Goal: Task Accomplishment & Management: Manage account settings

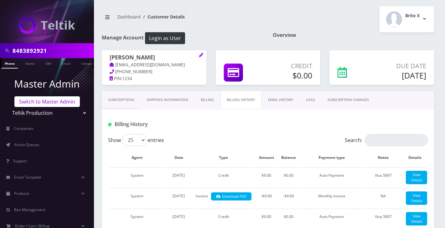
scroll to position [256, 0]
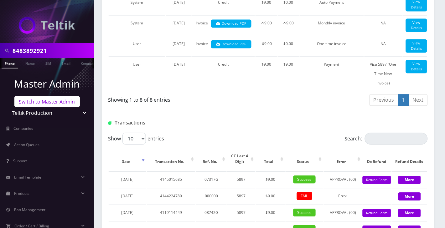
click at [40, 103] on link "Switch to Master Admin" at bounding box center [46, 101] width 65 height 11
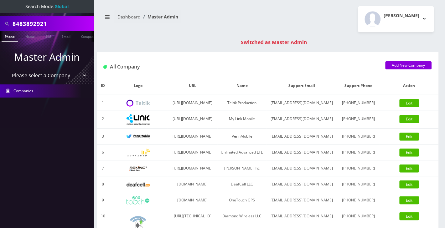
click at [46, 24] on input "8483892921" at bounding box center [53, 24] width 80 height 12
paste input "13476666023"
click at [16, 21] on input "13476666023" at bounding box center [53, 24] width 80 height 12
type input "3476666023"
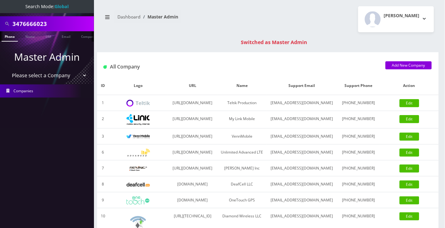
click at [12, 38] on link "Phone" at bounding box center [10, 36] width 16 height 10
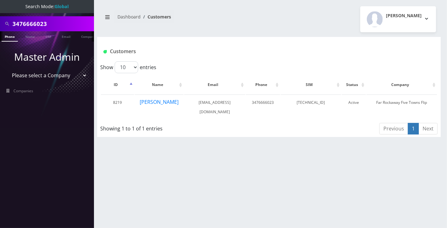
click at [278, 9] on div "Angel Sabando Logout" at bounding box center [355, 19] width 172 height 26
drag, startPoint x: 224, startPoint y: 14, endPoint x: 198, endPoint y: 40, distance: 36.6
click at [224, 14] on nav "Dashboard Customers" at bounding box center [183, 19] width 163 height 18
click at [218, 14] on nav "Dashboard Customers" at bounding box center [183, 19] width 163 height 18
click at [262, 14] on nav "Dashboard Customers" at bounding box center [183, 19] width 163 height 18
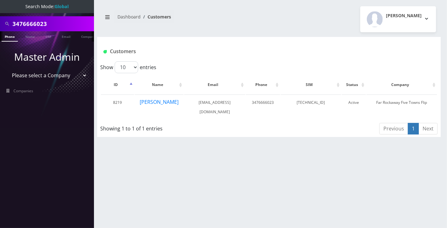
click at [237, 37] on div "3476666023 Phone Name SIM Email Company Customer Dashboard Customers Angel Saba…" at bounding box center [269, 114] width 356 height 228
click at [12, 39] on link "Phone" at bounding box center [10, 36] width 16 height 10
click at [210, 23] on nav "Dashboard Customers" at bounding box center [183, 19] width 163 height 18
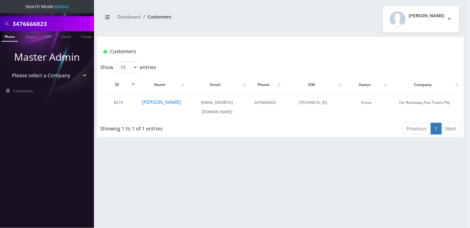
click at [46, 76] on select "Please select a Company Teltik Production My Link Mobile VennMobile Unlimited A…" at bounding box center [47, 76] width 80 height 12
select select "23"
click at [7, 70] on select "Please select a Company Teltik Production My Link Mobile VennMobile Unlimited A…" at bounding box center [47, 76] width 80 height 12
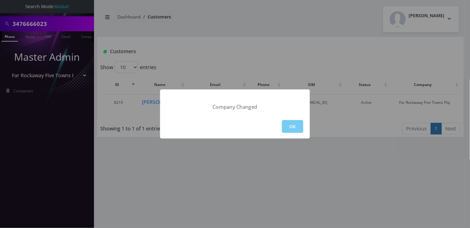
click at [289, 127] on button "OK" at bounding box center [292, 126] width 21 height 13
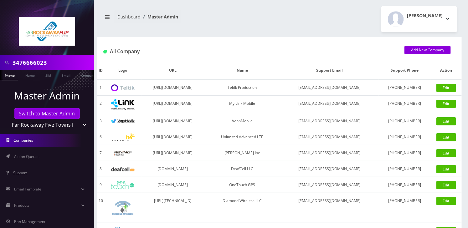
click at [39, 64] on input "3476666023" at bounding box center [53, 63] width 80 height 12
type input "9295851108"
click at [13, 76] on link "Phone" at bounding box center [10, 75] width 16 height 10
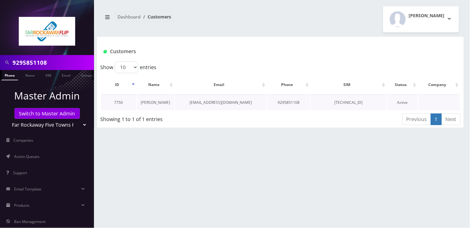
click at [154, 104] on link "[PERSON_NAME]" at bounding box center [155, 102] width 29 height 5
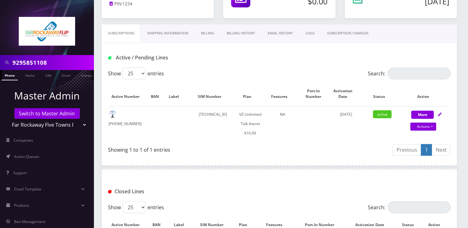
scroll to position [83, 0]
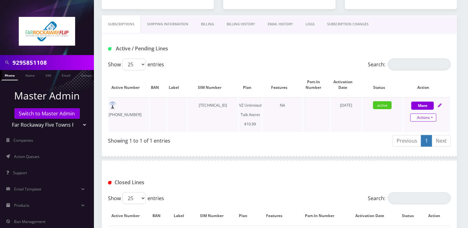
click at [434, 117] on link "Actions" at bounding box center [424, 118] width 26 height 8
select select "483"
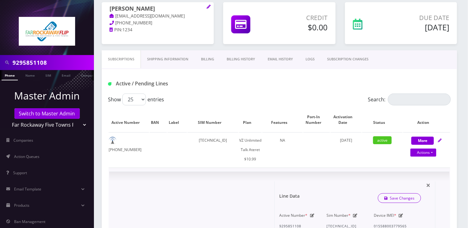
scroll to position [0, 0]
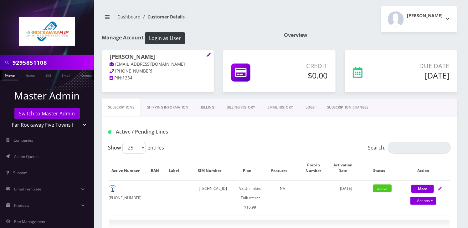
click at [358, 108] on link "SUBSCRIPTION CHANGES" at bounding box center [348, 108] width 54 height 18
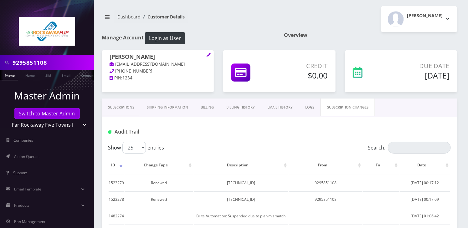
click at [127, 107] on link "Subscriptions" at bounding box center [121, 108] width 39 height 18
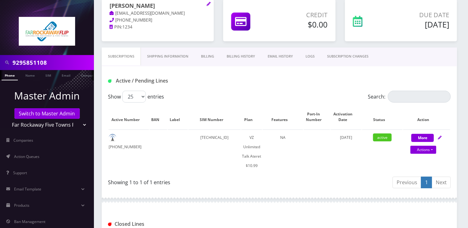
scroll to position [125, 0]
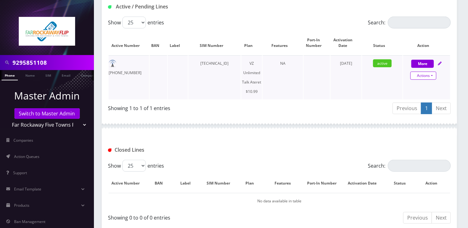
click at [425, 76] on link "Actions" at bounding box center [424, 76] width 26 height 8
select select "483"
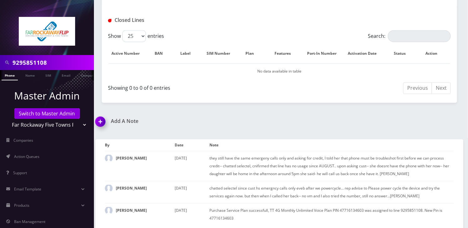
click at [103, 121] on img at bounding box center [101, 124] width 18 height 18
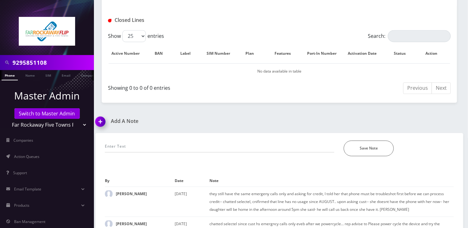
scroll to position [534, 0]
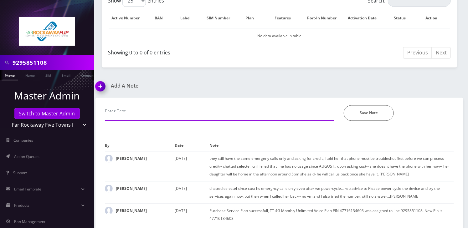
click at [155, 109] on input "text" at bounding box center [220, 111] width 230 height 12
type input "call- no service, adv to insert sim to slot 2, provided airplane mode trick-Ang…"
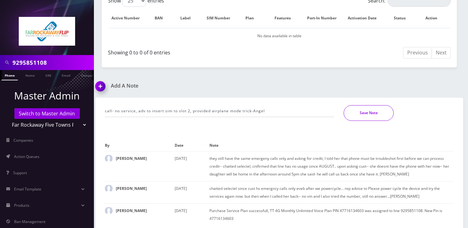
click at [369, 112] on button "Save Note" at bounding box center [369, 113] width 50 height 16
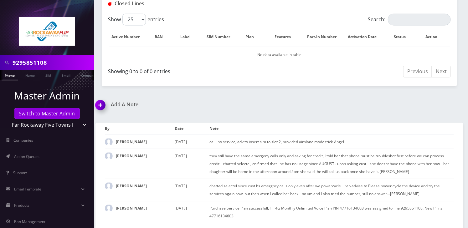
scroll to position [521, 0]
